Goal: Information Seeking & Learning: Learn about a topic

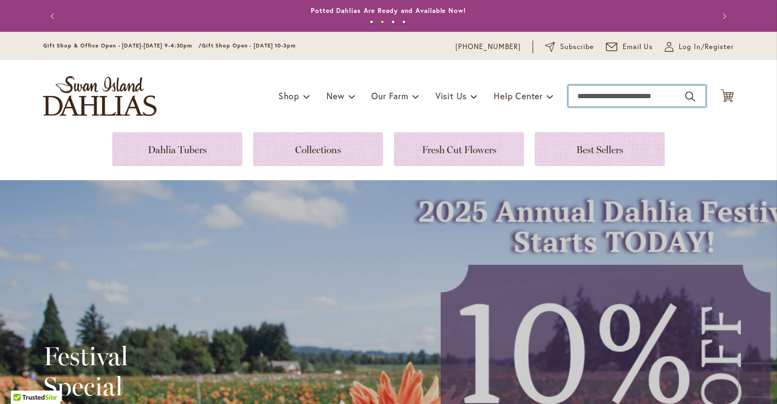
click at [604, 94] on input "Search" at bounding box center [637, 96] width 138 height 22
type input "**********"
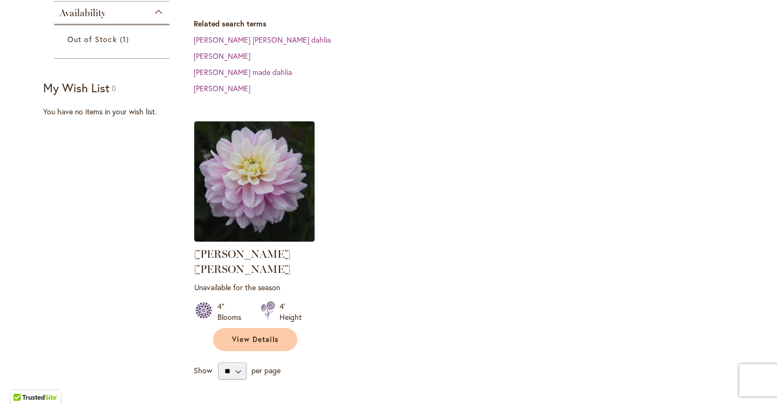
scroll to position [324, 0]
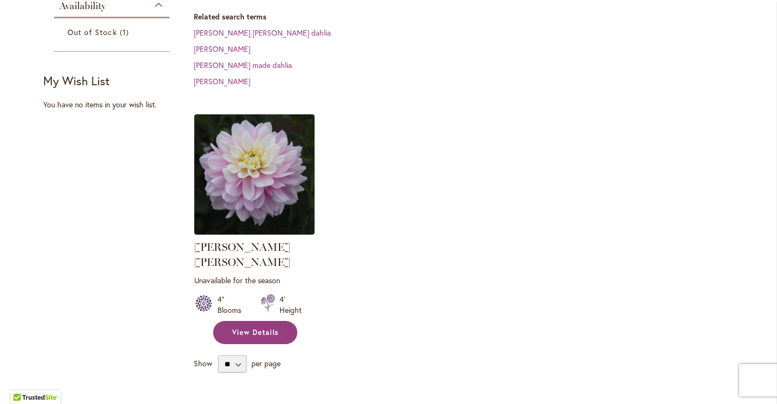
click at [261, 321] on link "View Details" at bounding box center [255, 332] width 84 height 23
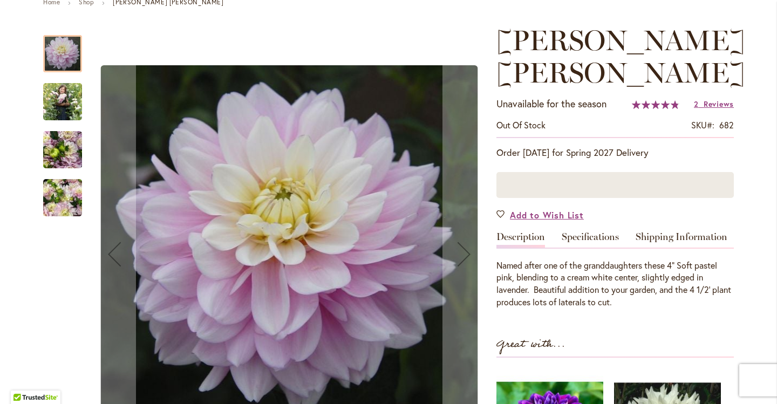
scroll to position [139, 0]
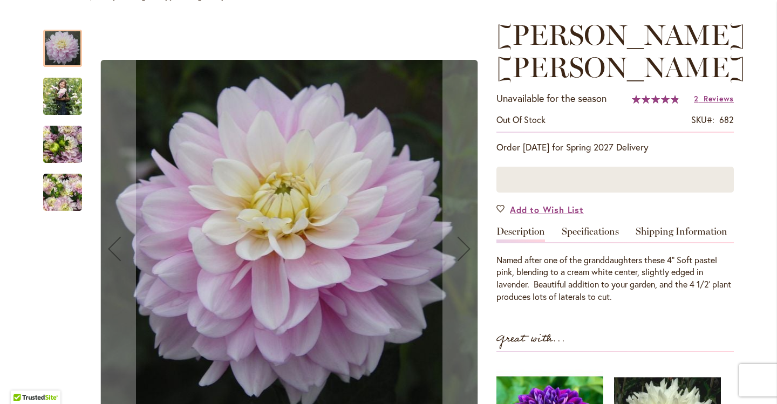
click at [60, 186] on img "Charlotte Mae" at bounding box center [62, 193] width 39 height 52
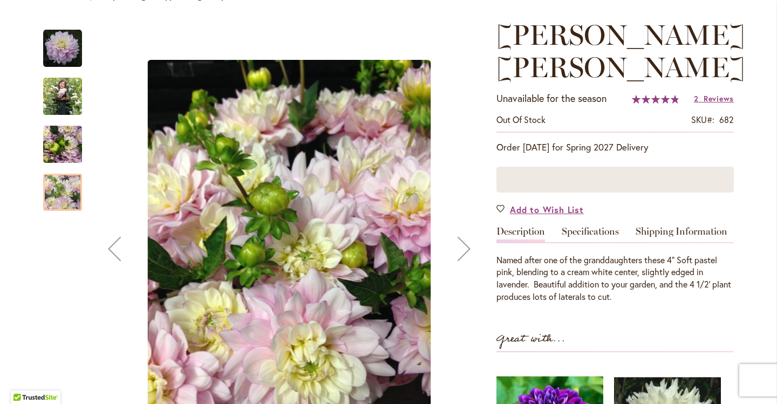
click at [59, 144] on img "Charlotte Mae" at bounding box center [62, 144] width 39 height 52
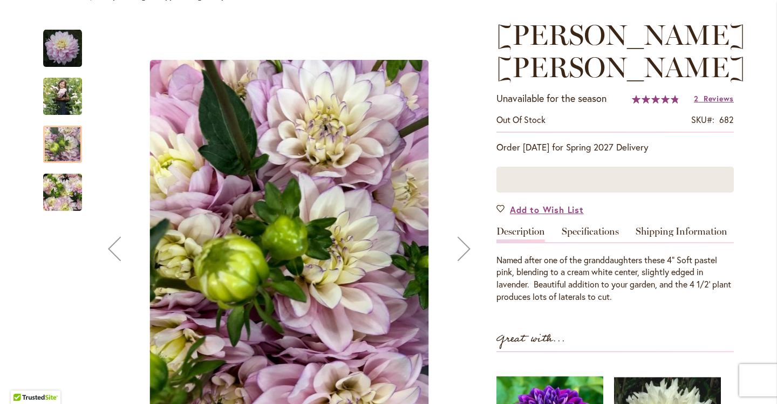
click at [63, 85] on img "Charlotte Mae" at bounding box center [62, 96] width 39 height 49
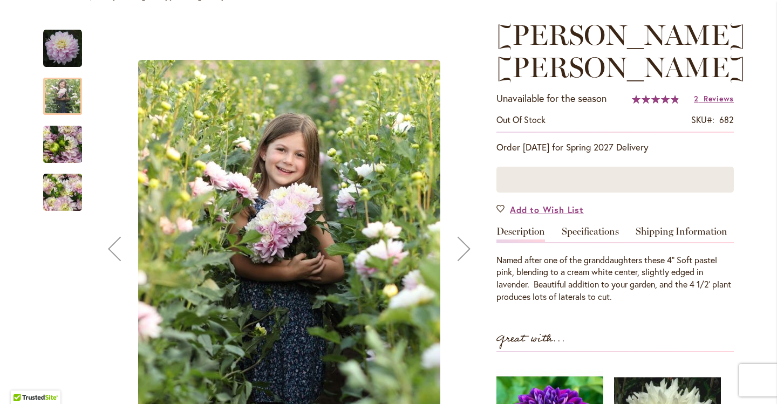
click at [59, 37] on img "Charlotte Mae" at bounding box center [62, 48] width 39 height 39
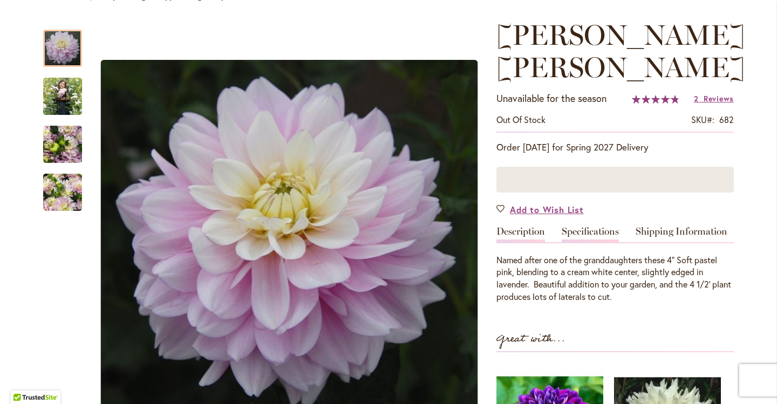
click at [607, 227] on link "Specifications" at bounding box center [590, 235] width 57 height 16
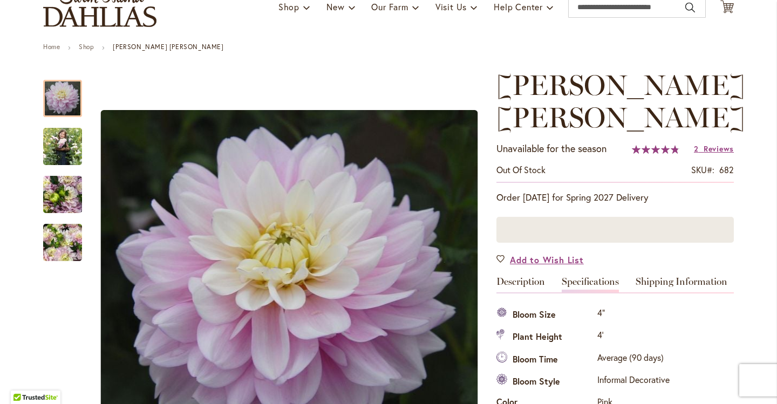
scroll to position [98, 0]
